Goal: Transaction & Acquisition: Purchase product/service

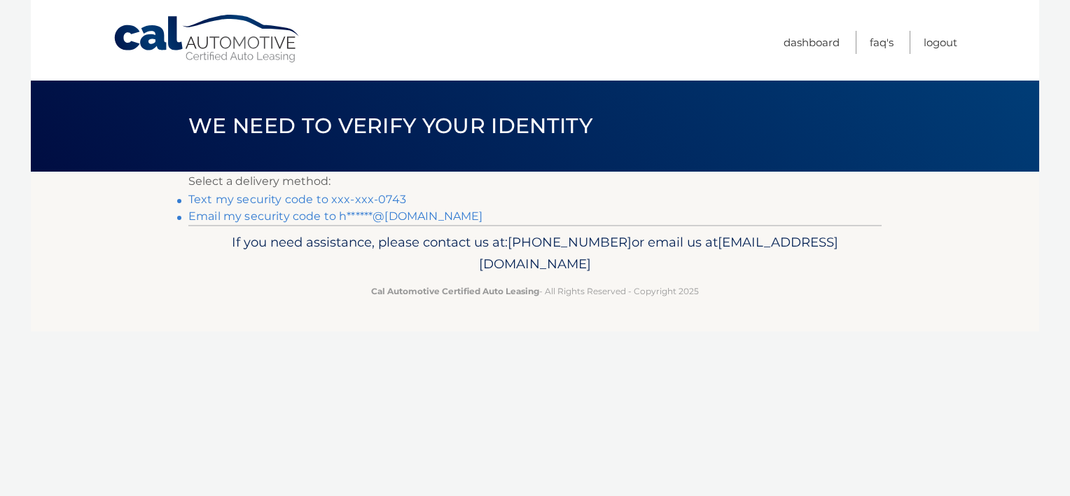
click at [347, 199] on link "Text my security code to xxx-xxx-0743" at bounding box center [297, 199] width 218 height 13
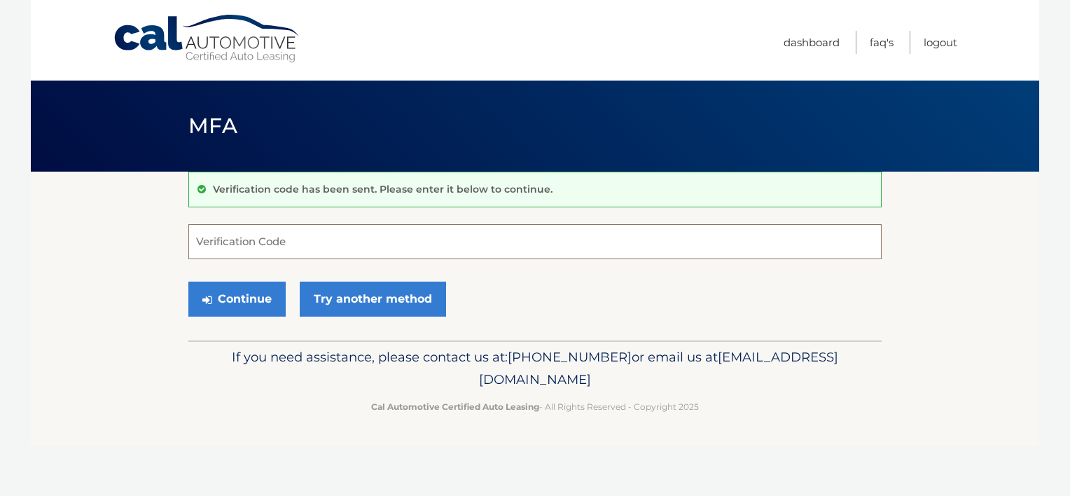
click at [289, 248] on input "Verification Code" at bounding box center [534, 241] width 693 height 35
type input "046375"
click at [251, 299] on button "Continue" at bounding box center [236, 298] width 97 height 35
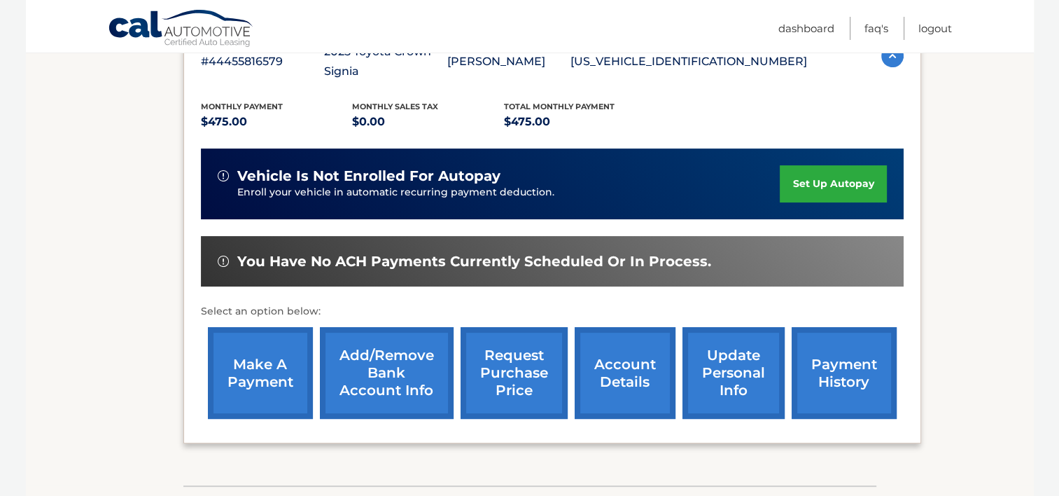
scroll to position [277, 0]
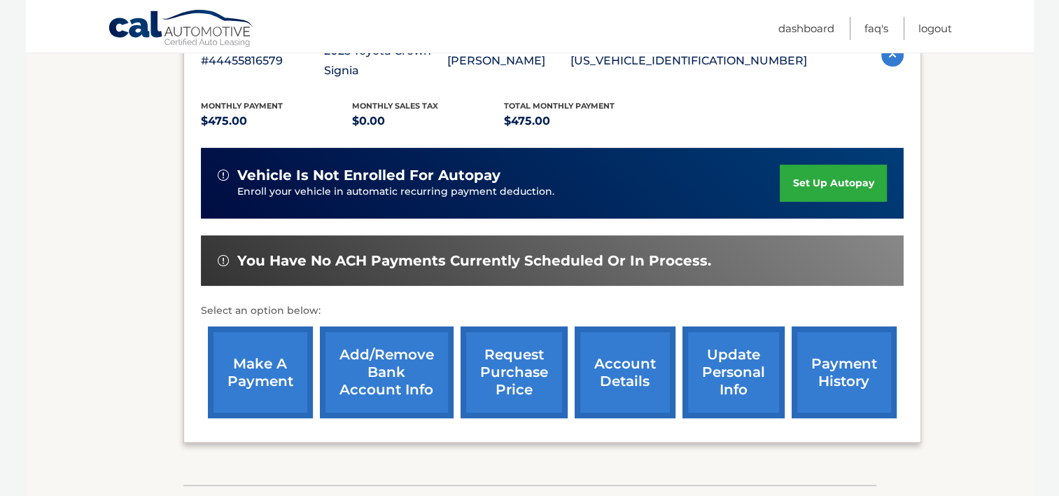
click at [281, 344] on link "make a payment" at bounding box center [260, 372] width 105 height 92
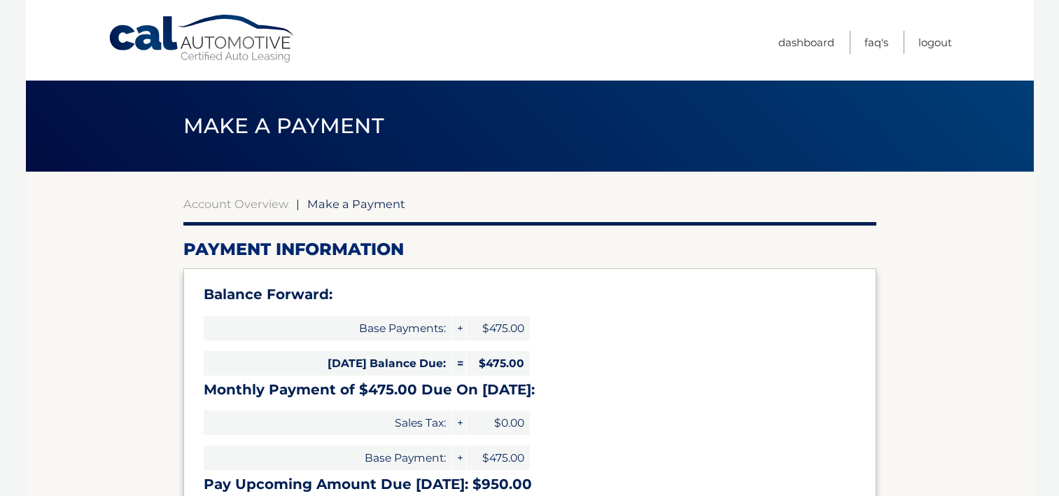
select select "MjY3YzEyMDYtNzBiMi00Y2NjLWJmN2YtZDgyMDBkYmY5ZjZm"
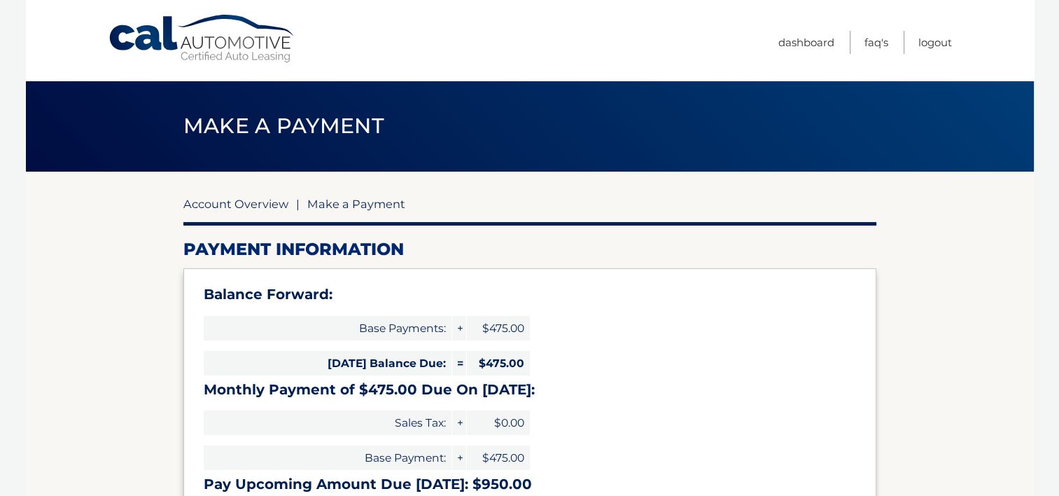
click at [255, 202] on link "Account Overview" at bounding box center [235, 204] width 105 height 14
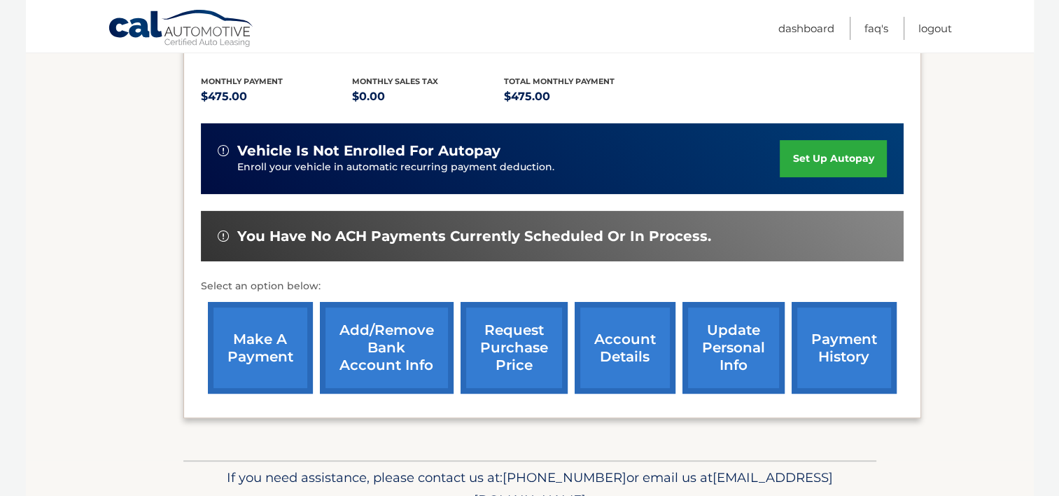
scroll to position [304, 0]
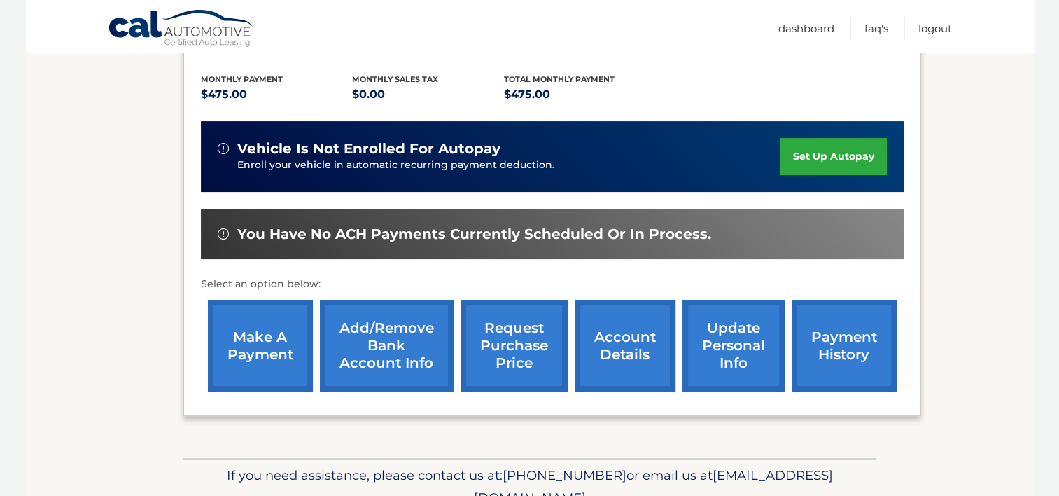
click at [843, 331] on link "payment history" at bounding box center [844, 346] width 105 height 92
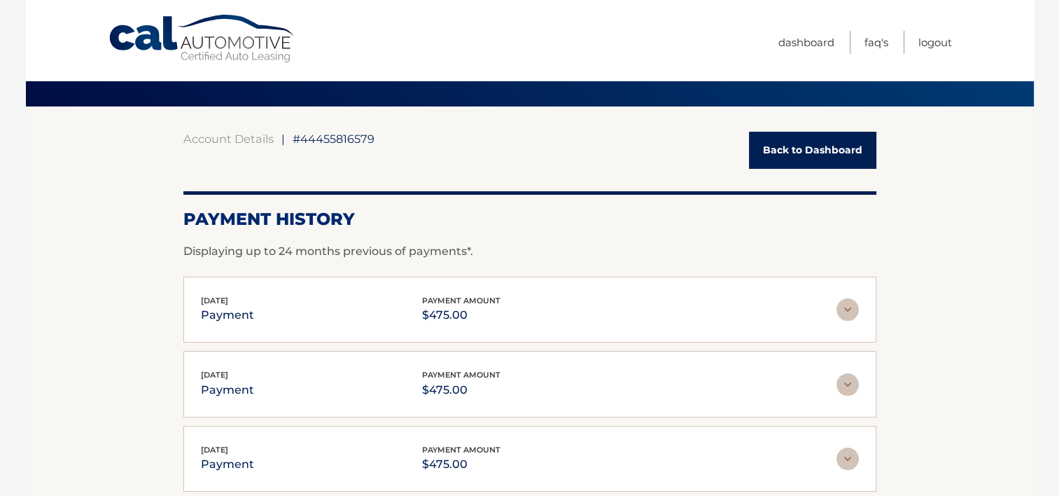
scroll to position [24, 0]
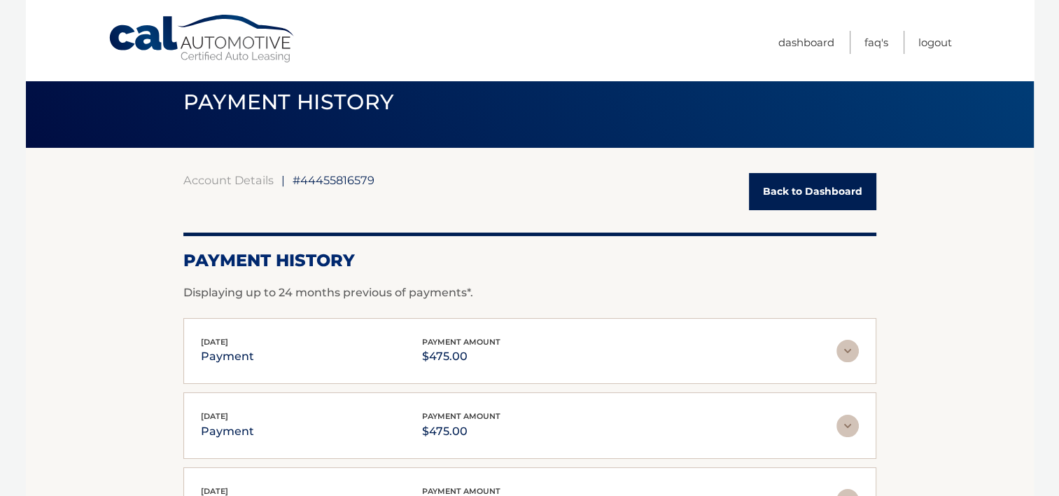
click at [816, 190] on link "Back to Dashboard" at bounding box center [812, 191] width 127 height 37
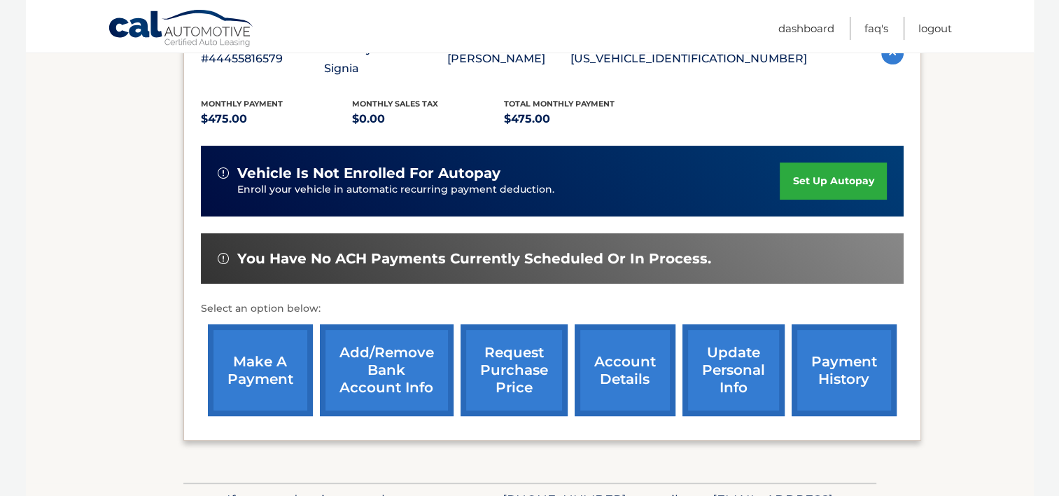
scroll to position [266, 0]
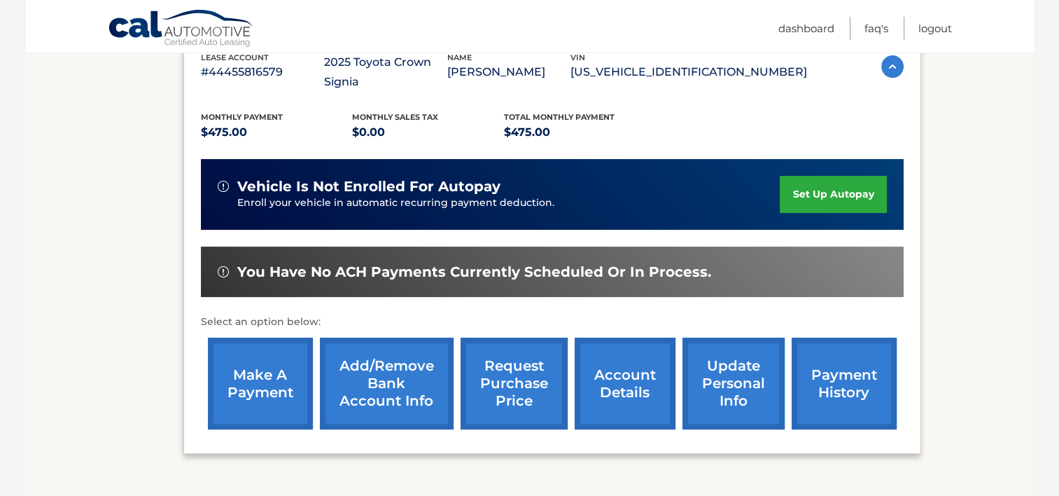
click at [278, 353] on link "make a payment" at bounding box center [260, 384] width 105 height 92
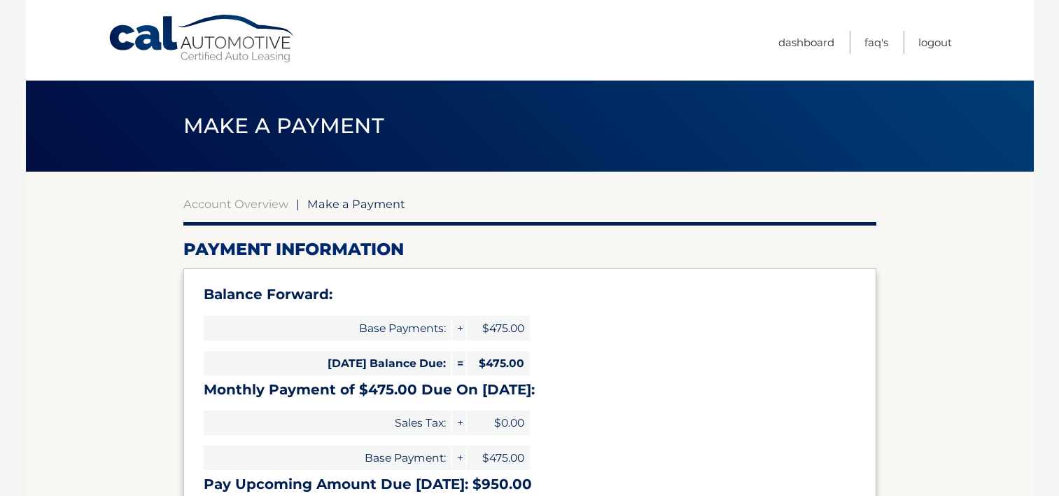
select select "MjY3YzEyMDYtNzBiMi00Y2NjLWJmN2YtZDgyMDBkYmY5ZjZm"
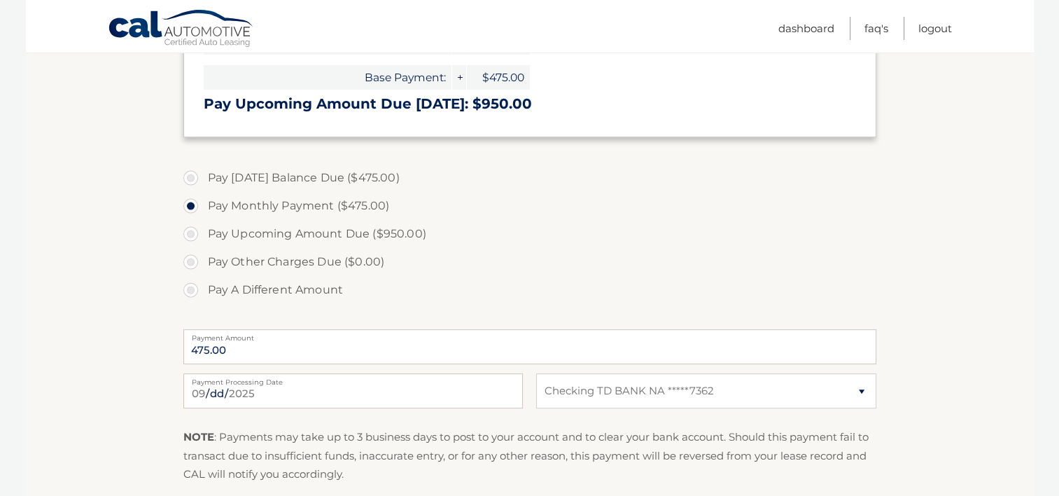
scroll to position [383, 0]
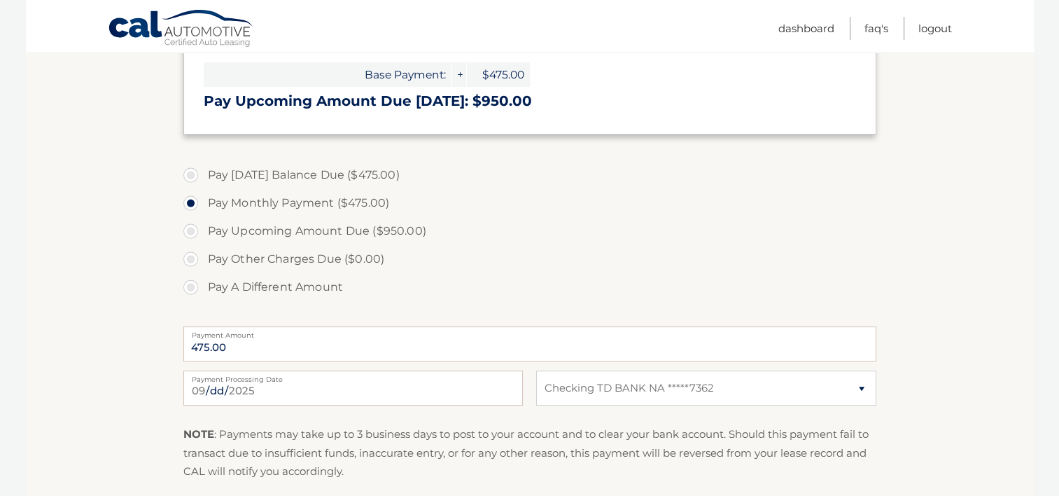
click at [193, 172] on label "Pay Today's Balance Due ($475.00)" at bounding box center [529, 175] width 693 height 28
click at [193, 172] on input "Pay Today's Balance Due ($475.00)" at bounding box center [196, 172] width 14 height 22
radio input "true"
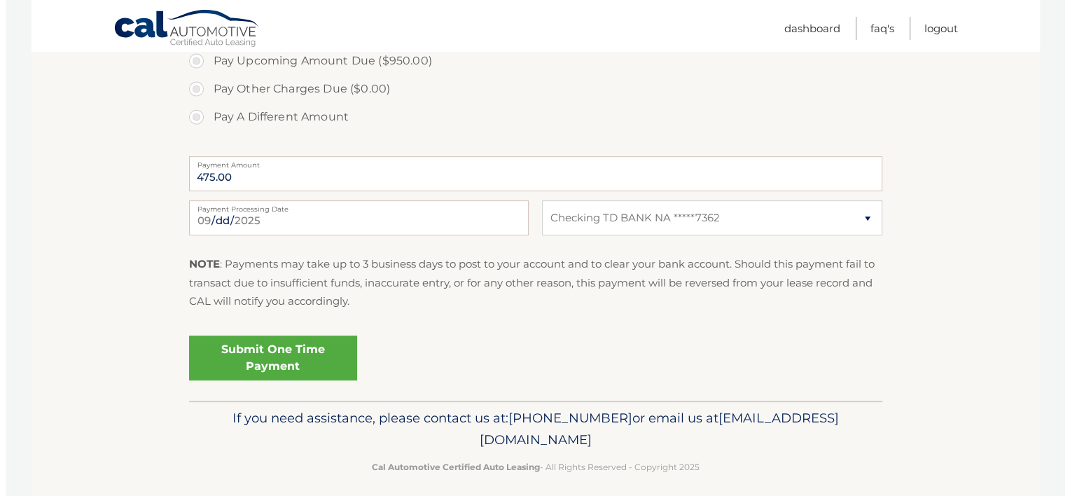
scroll to position [563, 0]
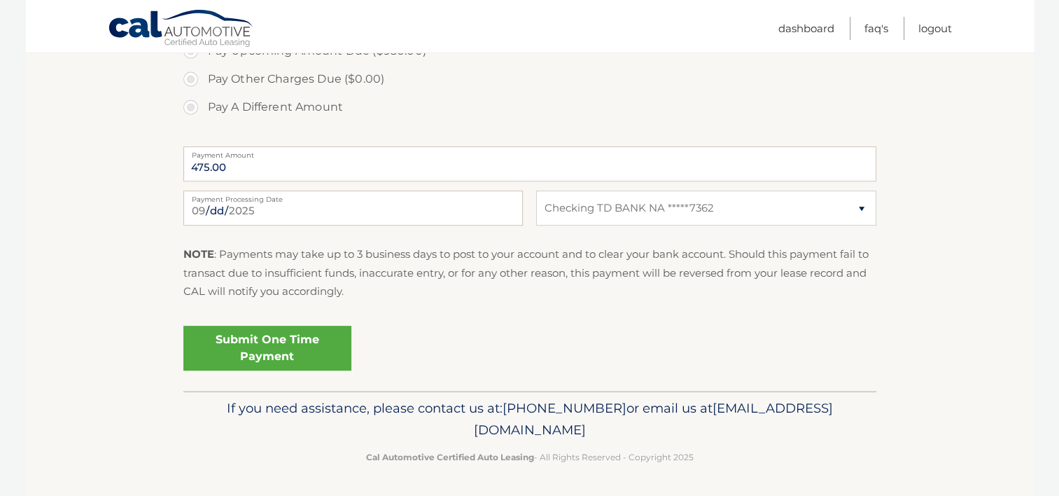
click at [286, 347] on link "Submit One Time Payment" at bounding box center [267, 348] width 168 height 45
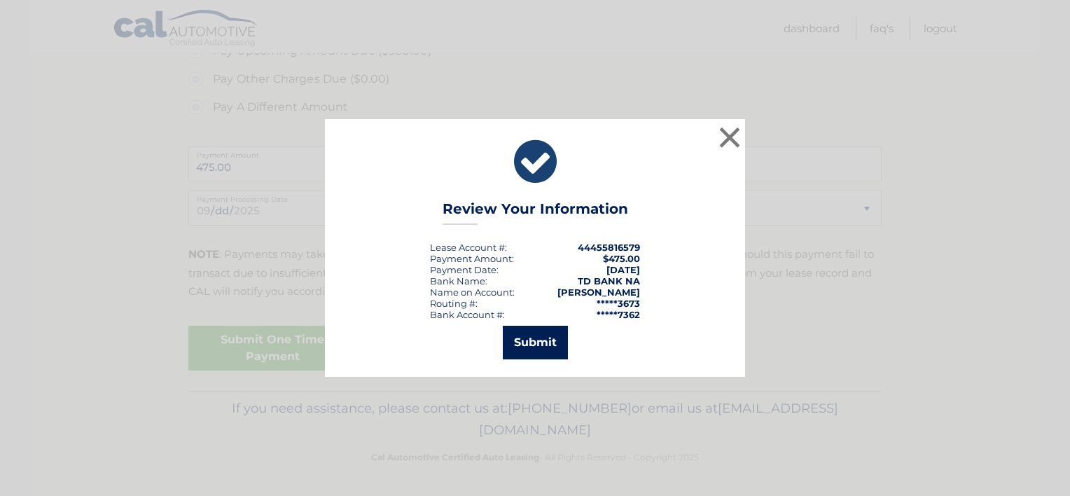
click at [541, 345] on button "Submit" at bounding box center [535, 343] width 65 height 34
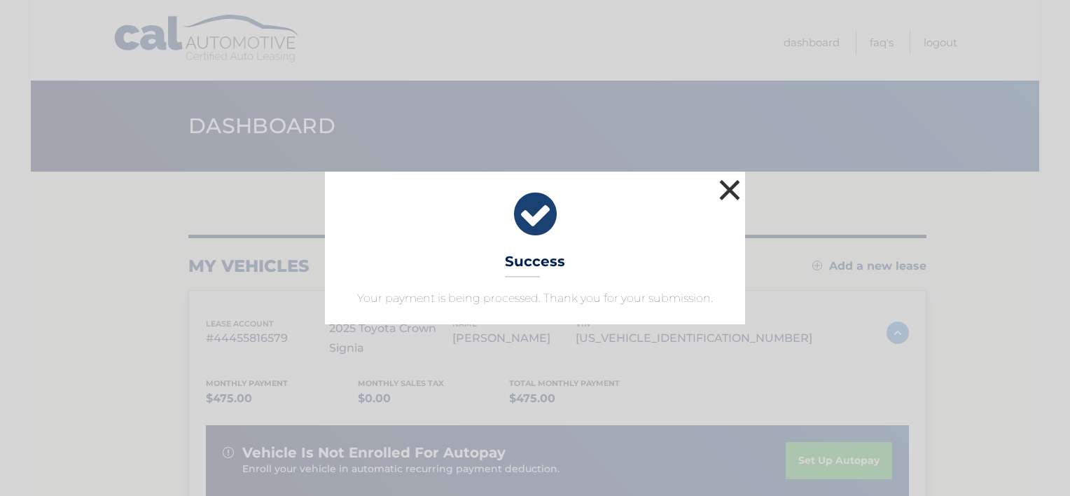
click at [723, 192] on button "×" at bounding box center [730, 190] width 28 height 28
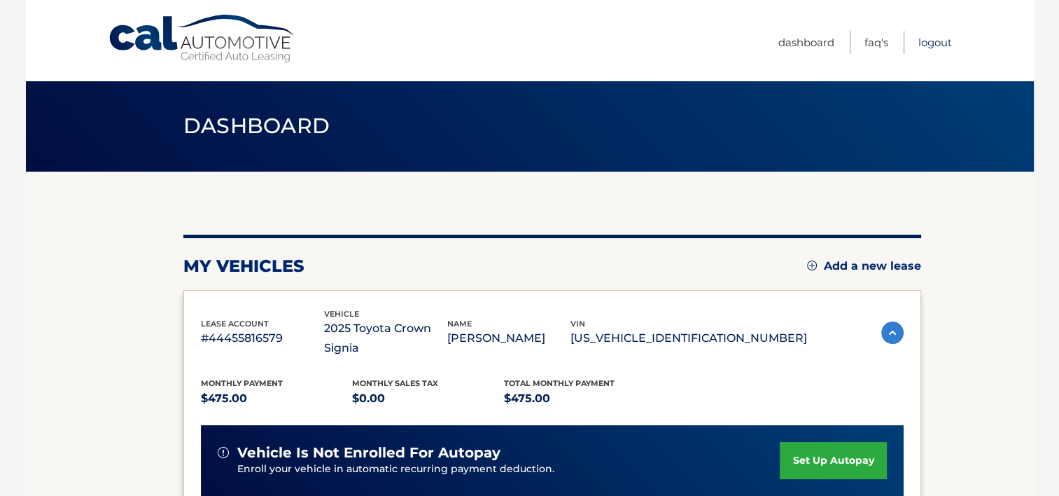
click at [922, 46] on link "Logout" at bounding box center [936, 42] width 34 height 23
